Goal: Communication & Community: Answer question/provide support

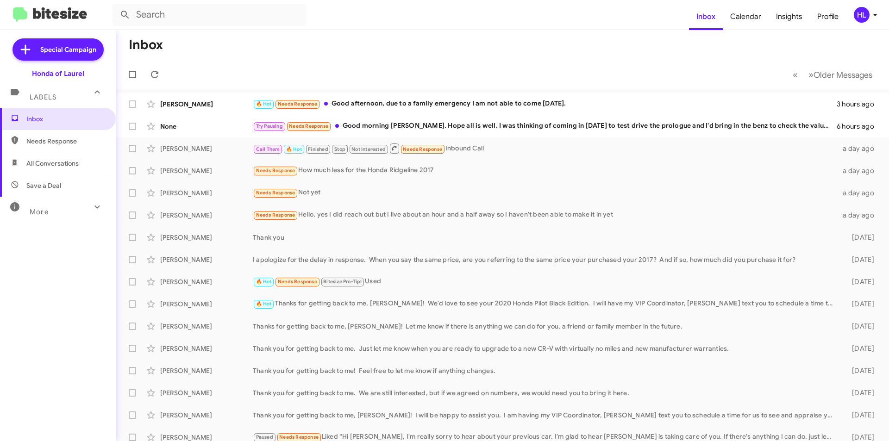
click at [222, 69] on mat-toolbar-row "« Previous » Next Older Messages" at bounding box center [503, 75] width 774 height 30
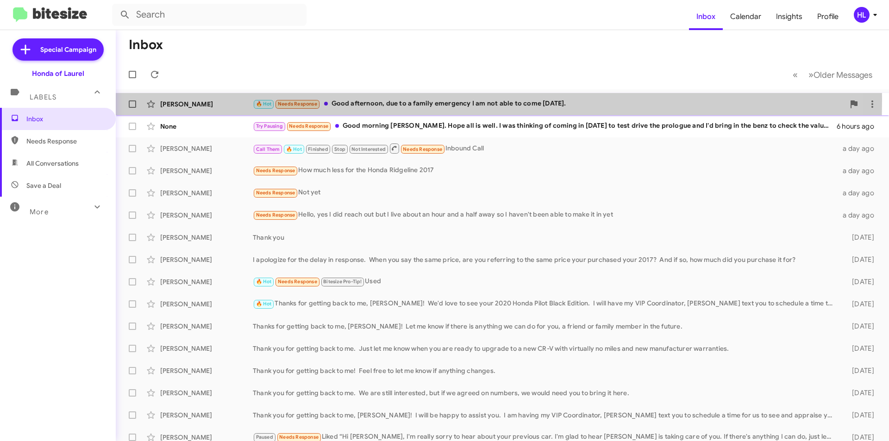
click at [227, 100] on div "[PERSON_NAME]" at bounding box center [206, 104] width 93 height 9
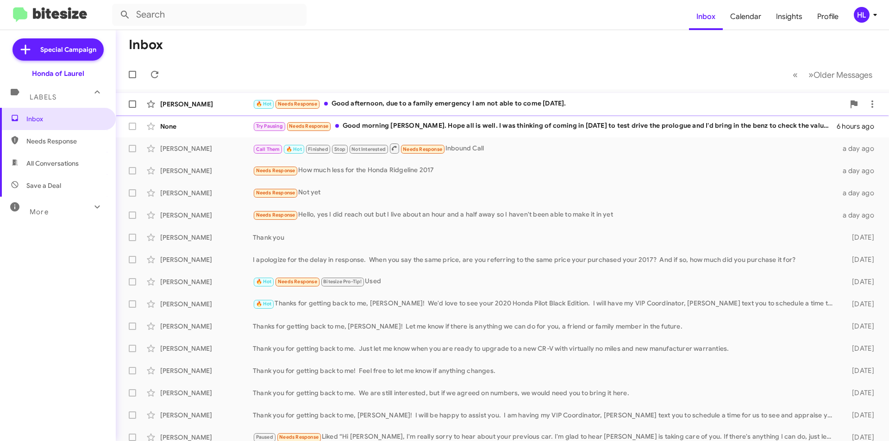
click at [225, 100] on div "[PERSON_NAME]" at bounding box center [206, 104] width 93 height 9
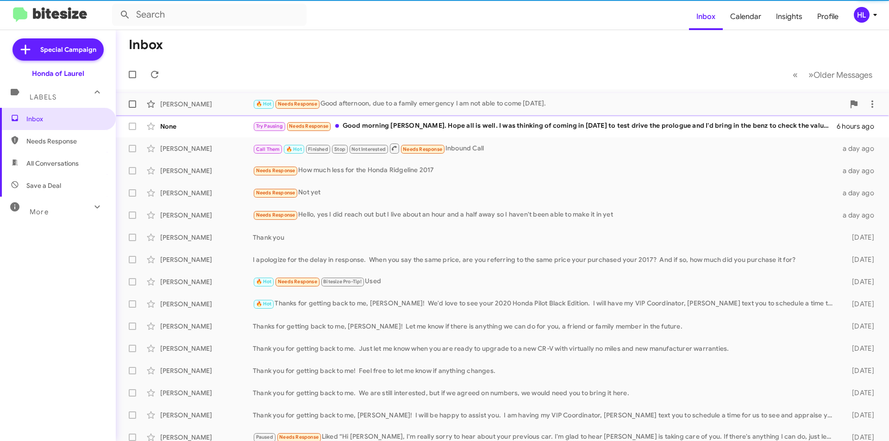
click at [227, 104] on div "[PERSON_NAME]" at bounding box center [206, 104] width 93 height 9
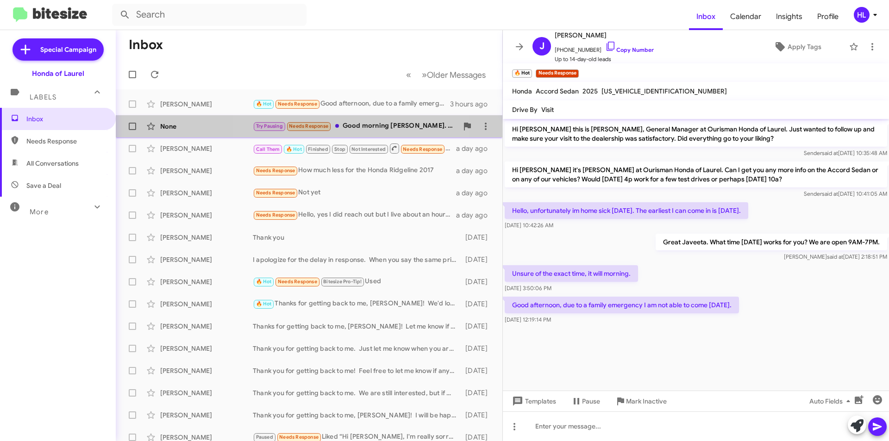
click at [325, 124] on span "Needs Response" at bounding box center [308, 126] width 39 height 6
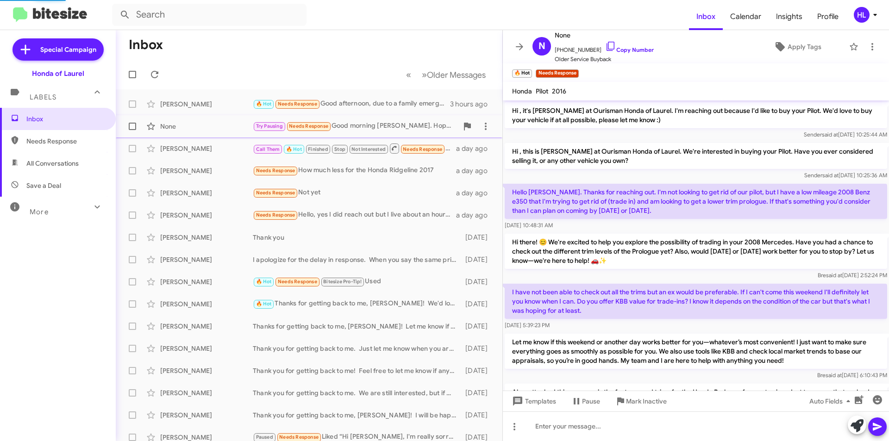
scroll to position [125, 0]
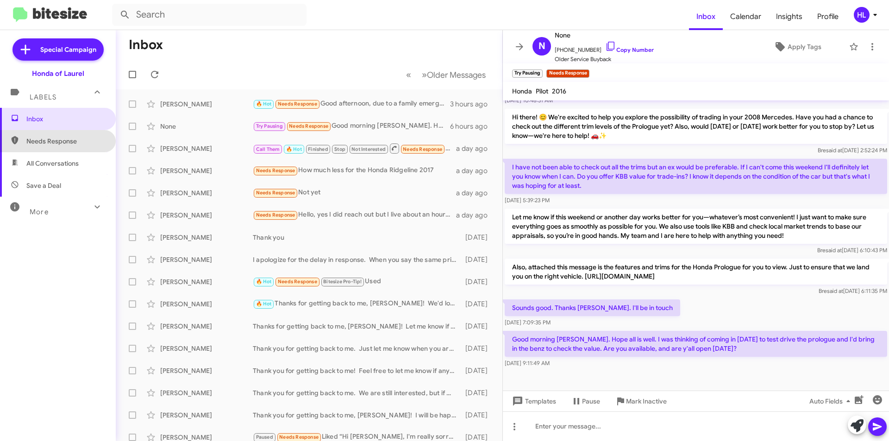
click at [59, 145] on span "Needs Response" at bounding box center [65, 141] width 79 height 9
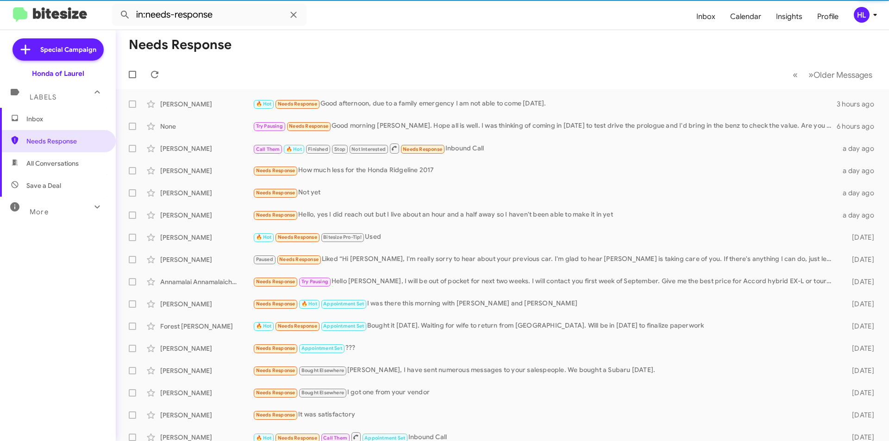
click at [64, 170] on span "All Conversations" at bounding box center [58, 163] width 116 height 22
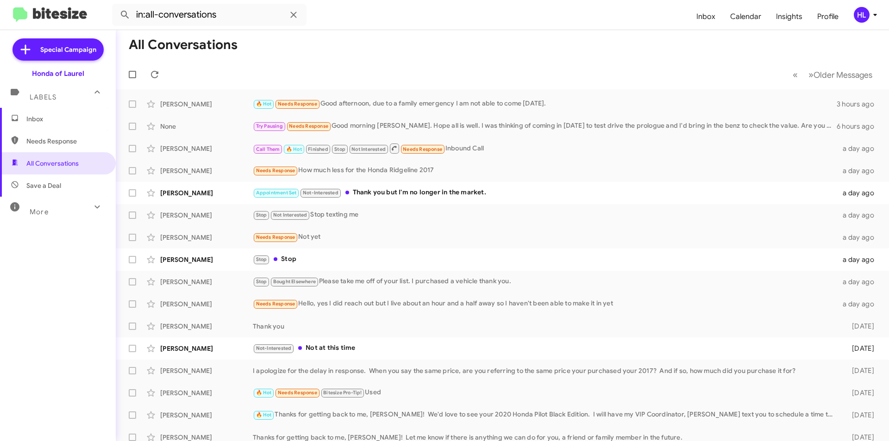
click at [47, 88] on div "Labels" at bounding box center [48, 93] width 82 height 17
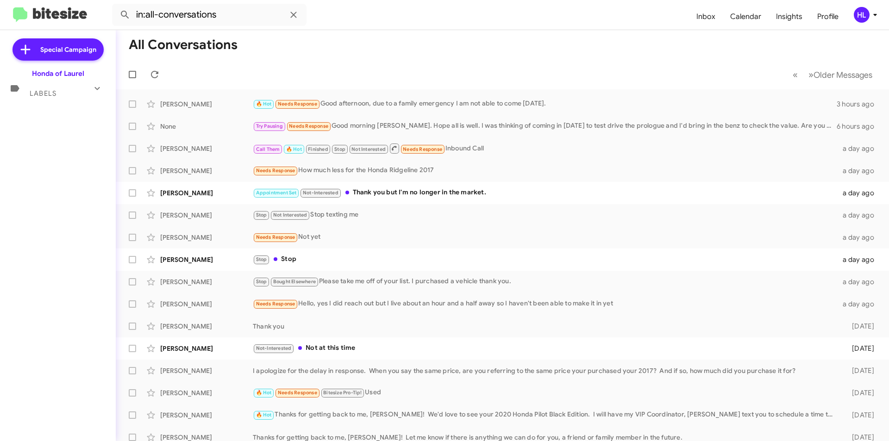
click at [53, 96] on span "Labels" at bounding box center [43, 93] width 27 height 8
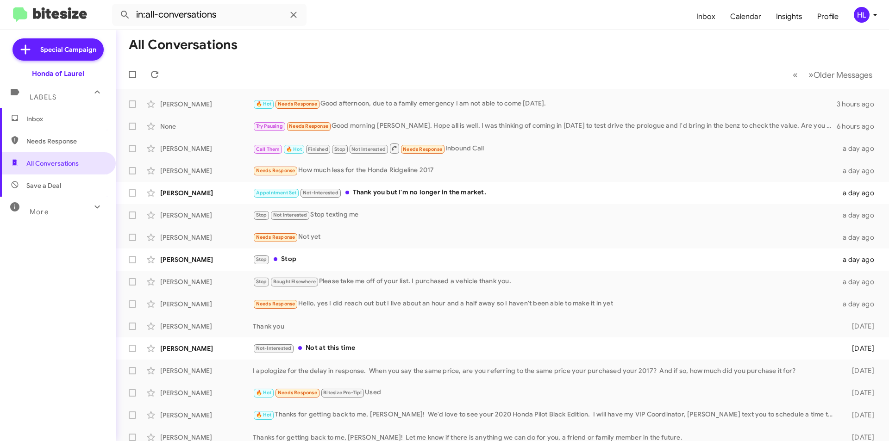
click at [72, 131] on span "Needs Response" at bounding box center [58, 141] width 116 height 22
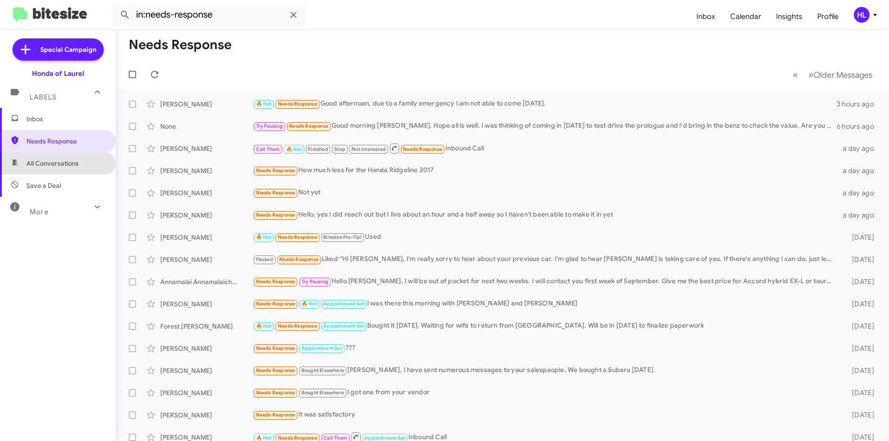
click at [65, 164] on span "All Conversations" at bounding box center [52, 163] width 52 height 9
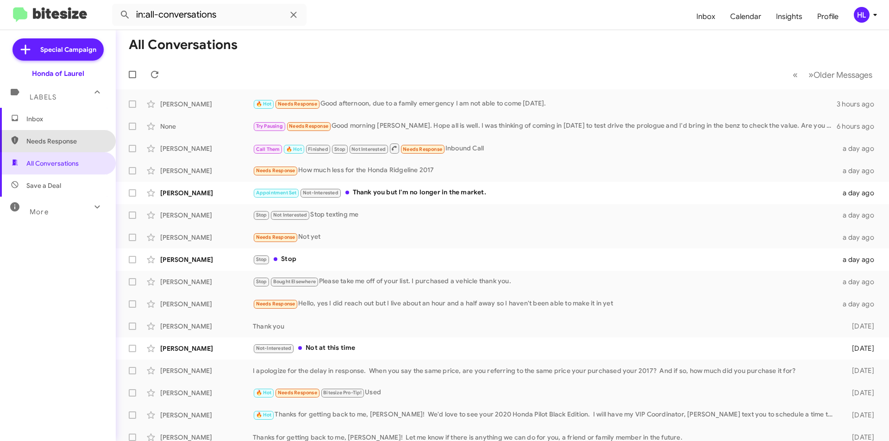
click at [66, 141] on span "Needs Response" at bounding box center [65, 141] width 79 height 9
type input "in:needs-response"
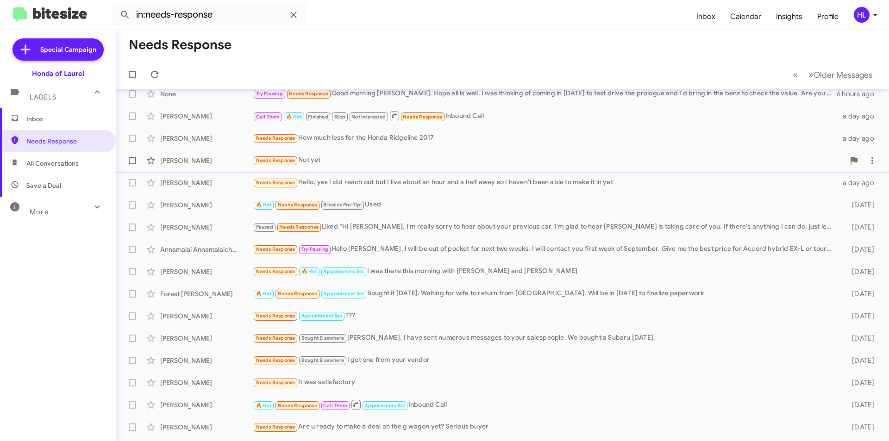
scroll to position [96, 0]
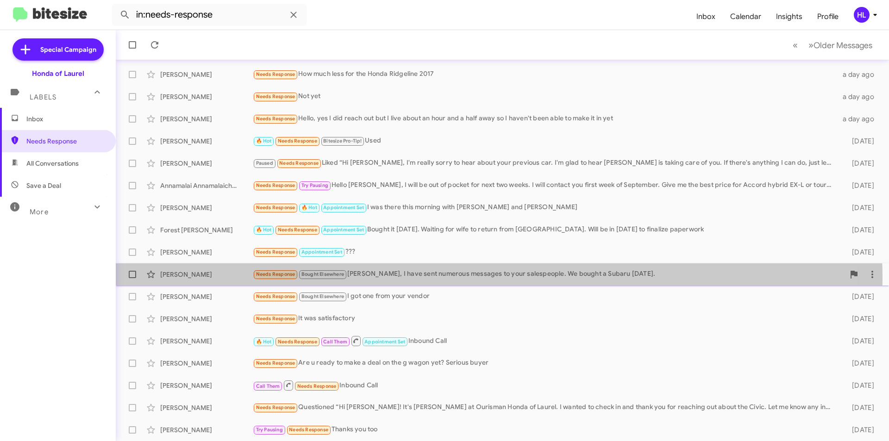
click at [399, 279] on div "Needs Response Bought Elsewhere [PERSON_NAME], I have sent numerous messages to…" at bounding box center [549, 274] width 592 height 11
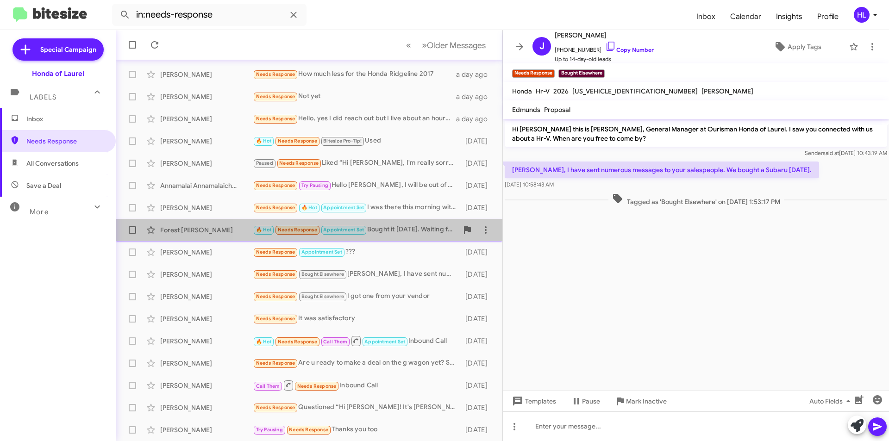
click at [402, 231] on div "🔥 Hot Needs Response Appointment Set Bought it [DATE]. Waiting for wife to retu…" at bounding box center [355, 230] width 205 height 11
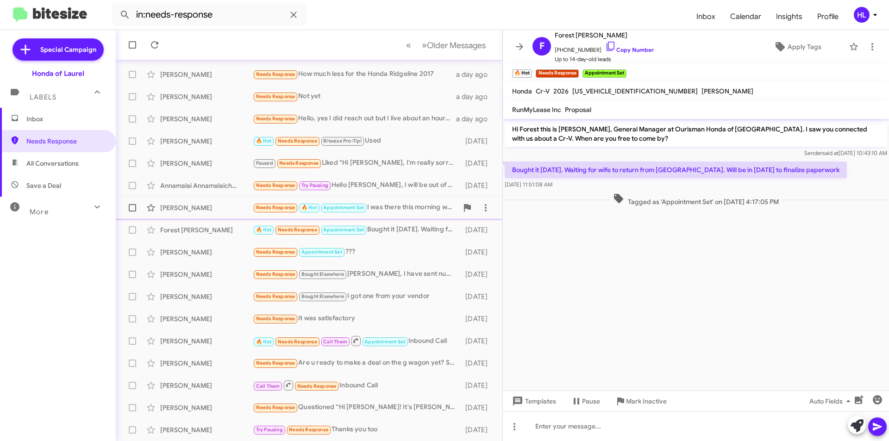
click at [403, 212] on div "Needs Response 🔥 Hot Appointment Set I was there this morning with [PERSON_NAME…" at bounding box center [355, 207] width 205 height 11
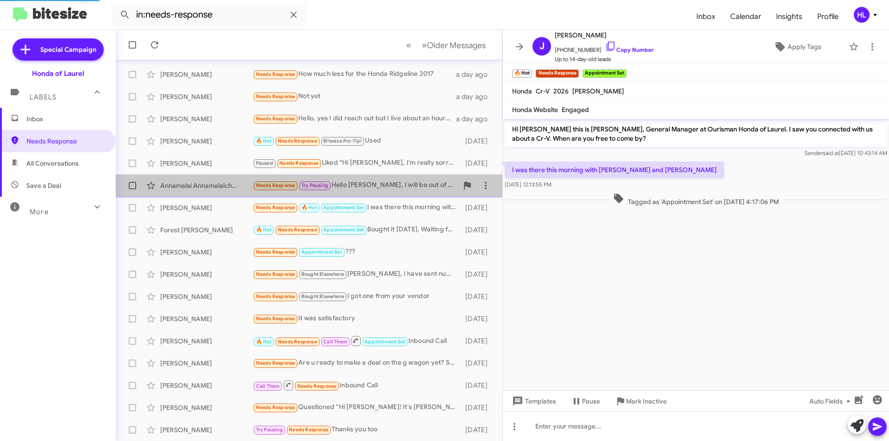
click at [399, 183] on div "Needs Response Try Pausing Hello [PERSON_NAME], I will be out of pocket for nex…" at bounding box center [355, 185] width 205 height 11
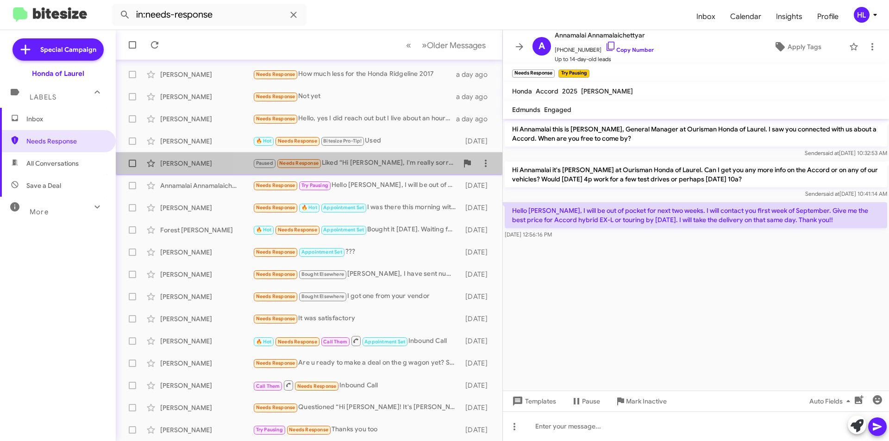
click at [406, 170] on div "[PERSON_NAME] Paused Needs Response Liked “Hi [PERSON_NAME], I'm really sorry t…" at bounding box center [309, 163] width 372 height 19
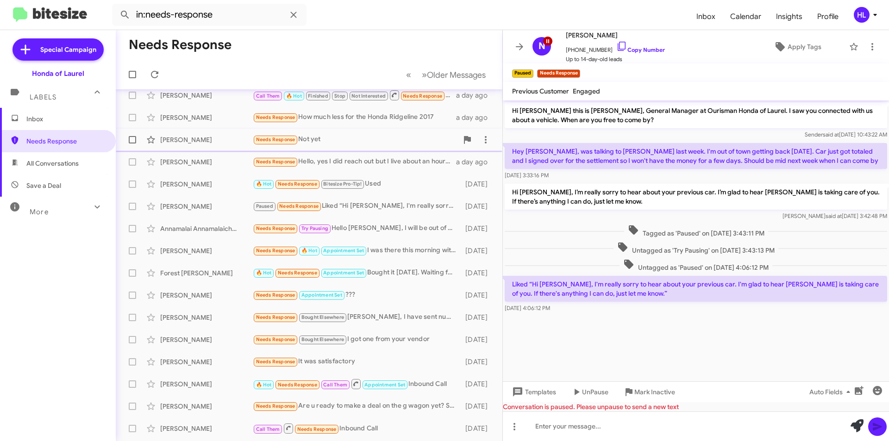
scroll to position [4, 0]
